Goal: Find specific page/section: Find specific page/section

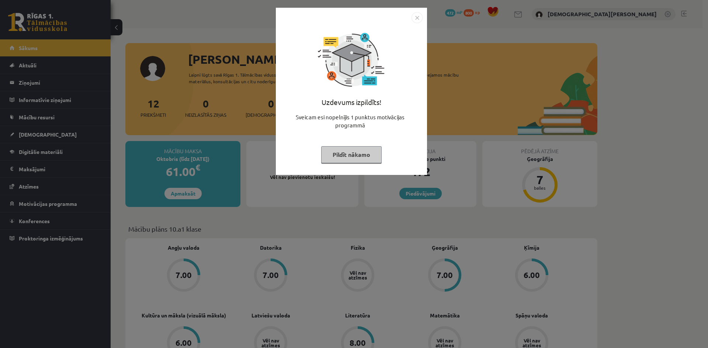
click at [345, 157] on button "Pildīt nākamo" at bounding box center [351, 154] width 60 height 17
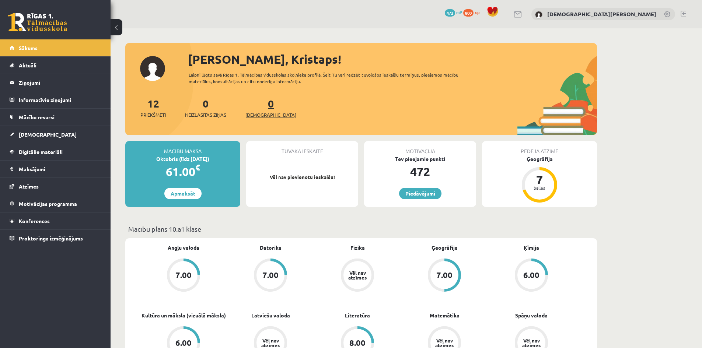
click at [262, 115] on span "[DEMOGRAPHIC_DATA]" at bounding box center [270, 114] width 51 height 7
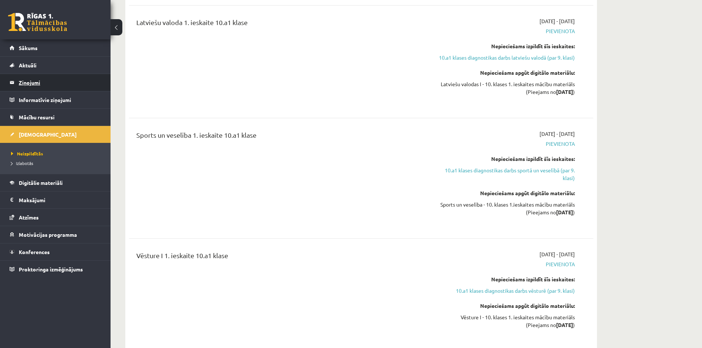
scroll to position [663, 0]
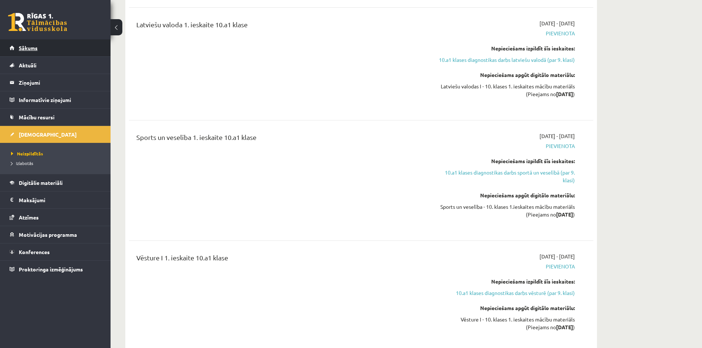
click at [53, 48] on link "Sākums" at bounding box center [56, 47] width 92 height 17
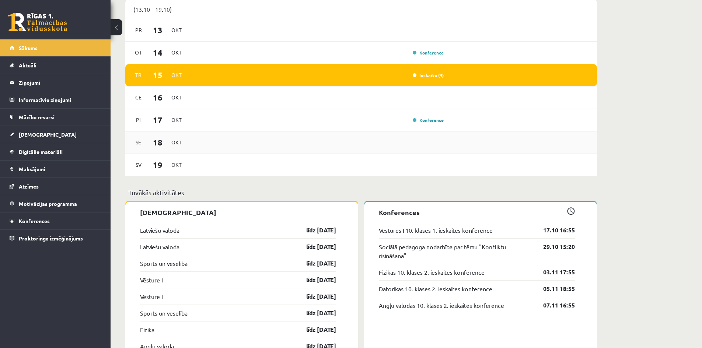
scroll to position [479, 0]
